Goal: Information Seeking & Learning: Learn about a topic

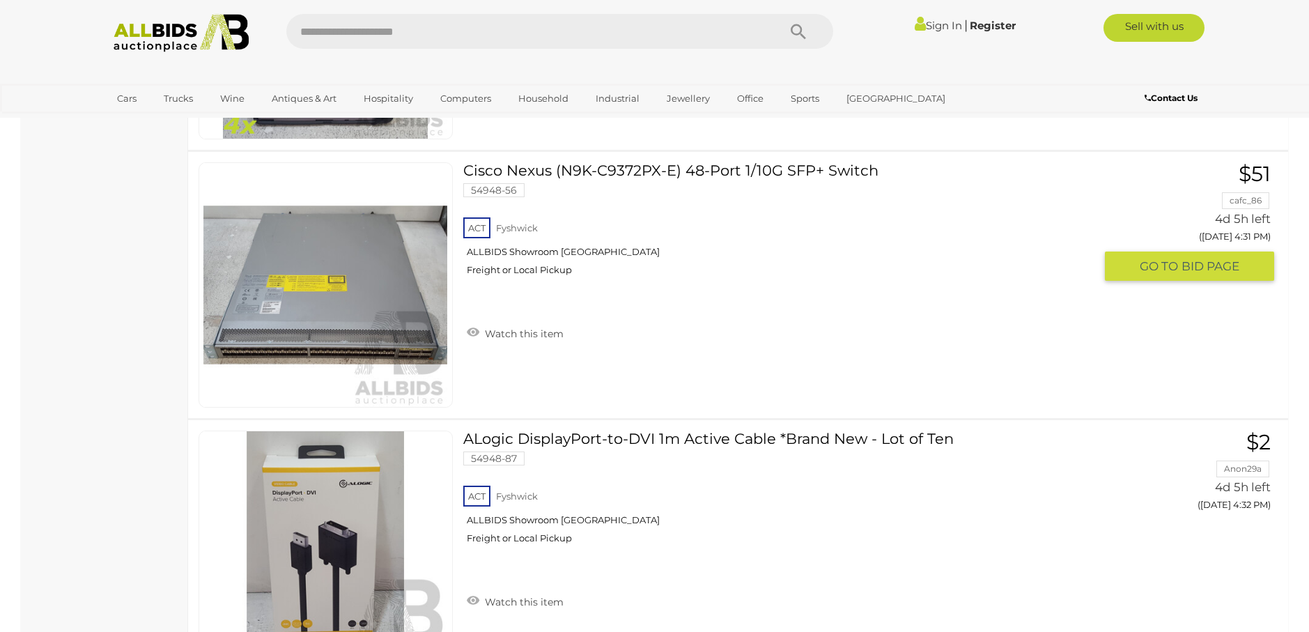
scroll to position [6269, 0]
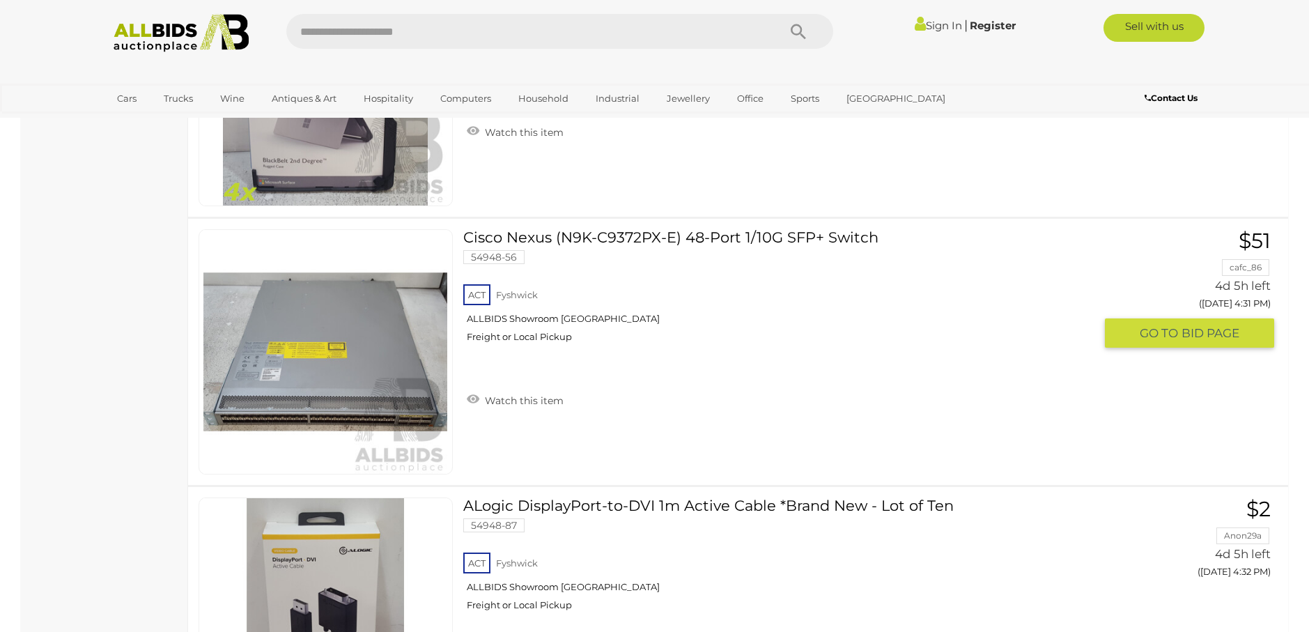
click at [372, 316] on link at bounding box center [326, 351] width 254 height 245
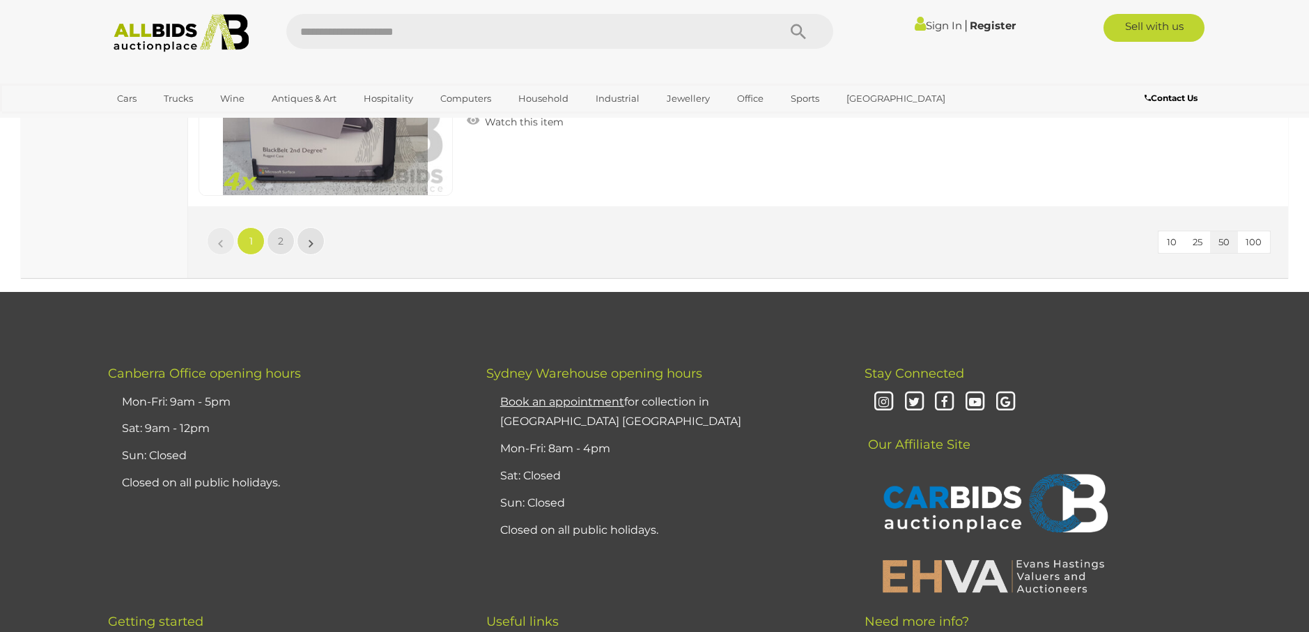
scroll to position [13450, 0]
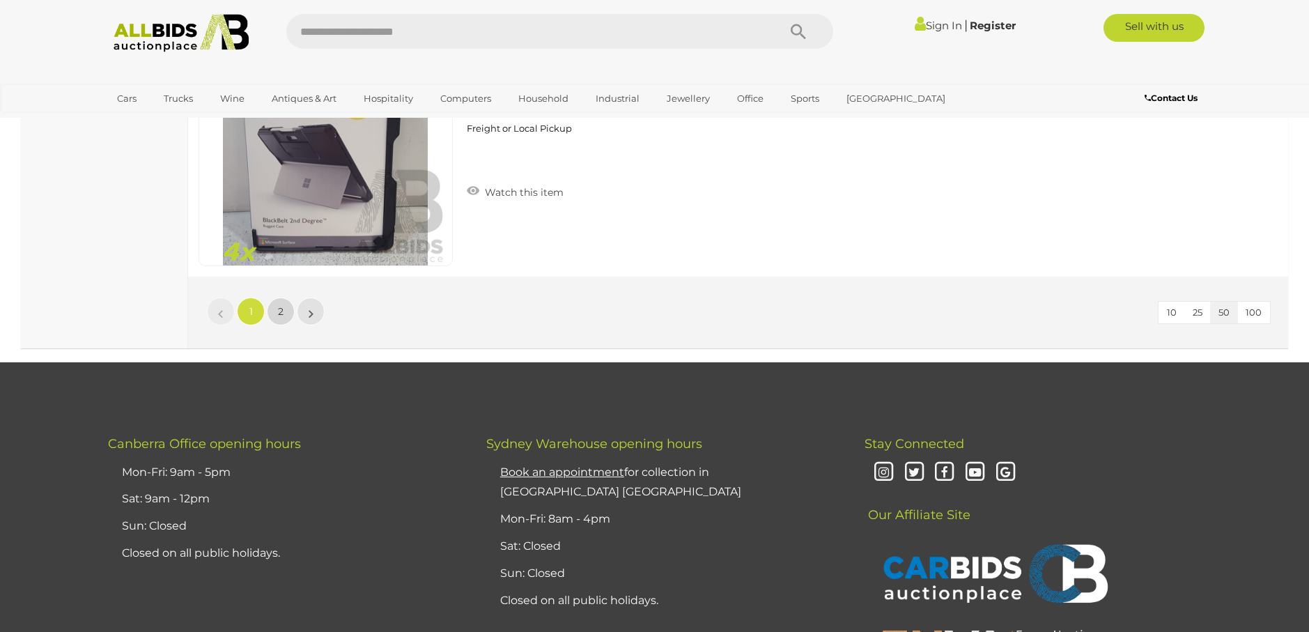
click at [282, 316] on span "2" at bounding box center [281, 311] width 6 height 13
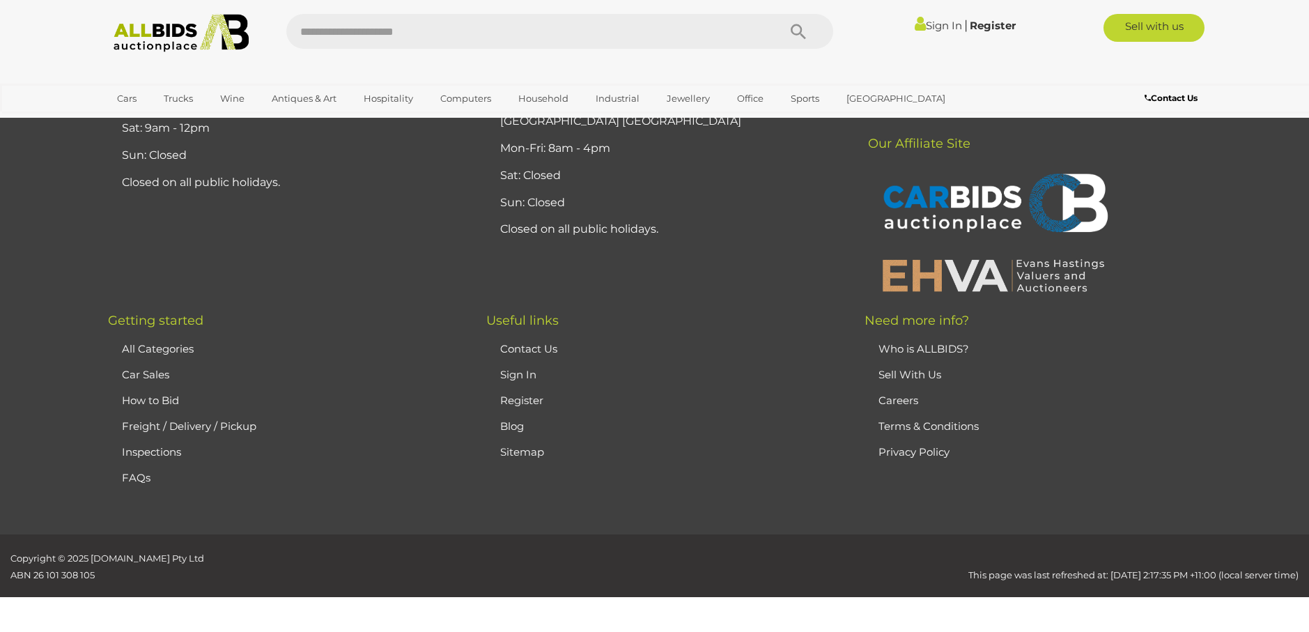
scroll to position [178, 0]
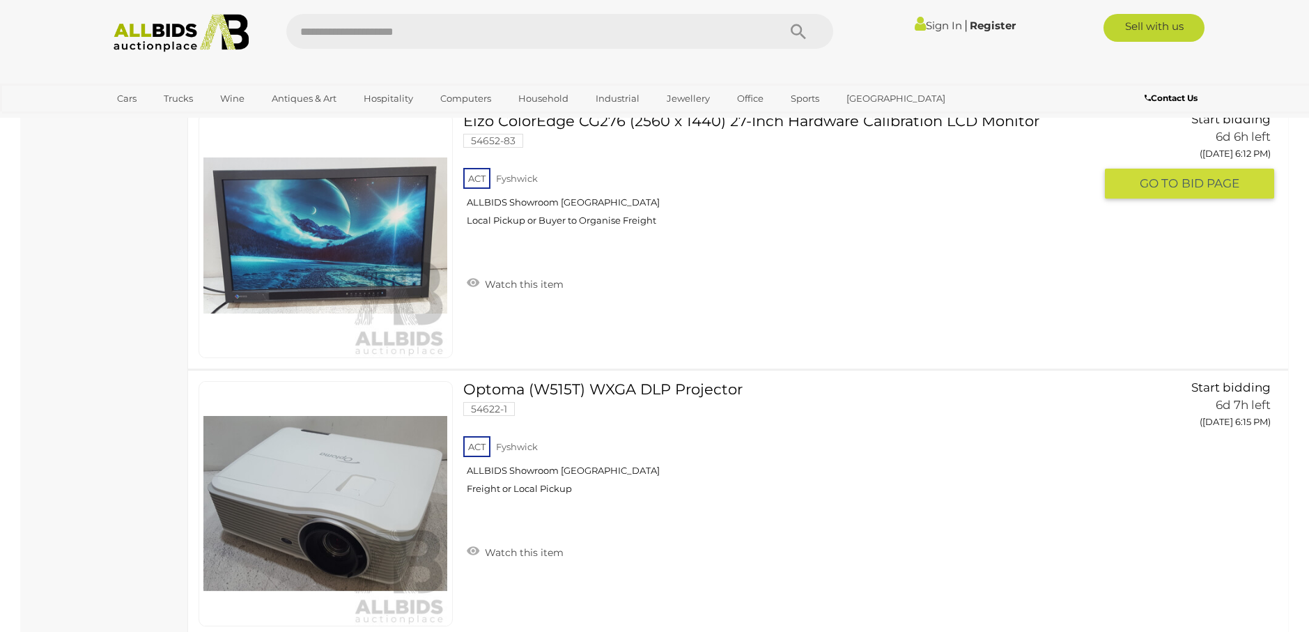
scroll to position [5194, 0]
